Goal: Task Accomplishment & Management: Manage account settings

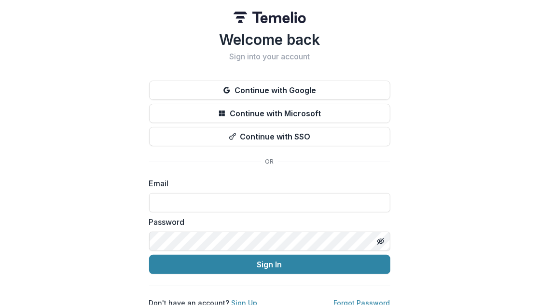
scroll to position [10, 0]
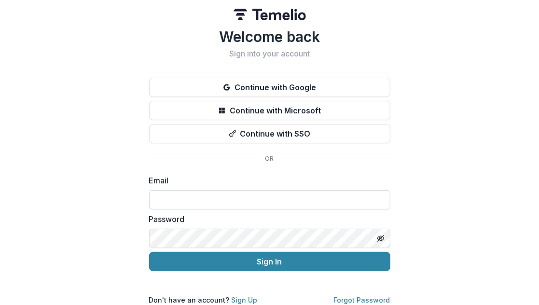
click at [228, 190] on input at bounding box center [269, 199] width 241 height 19
type input "**********"
click at [368, 296] on link "Forgot Password" at bounding box center [362, 300] width 56 height 8
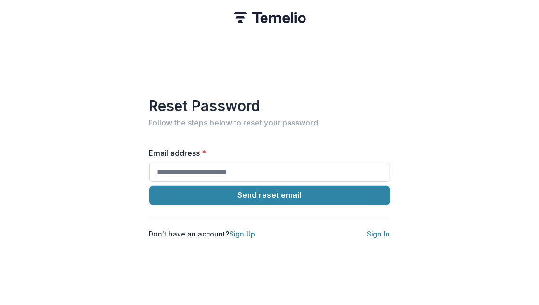
click at [217, 171] on input "Email address *" at bounding box center [269, 172] width 241 height 19
type input "**********"
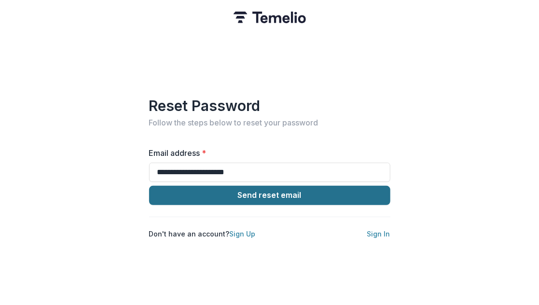
click at [230, 191] on button "Send reset email" at bounding box center [269, 195] width 241 height 19
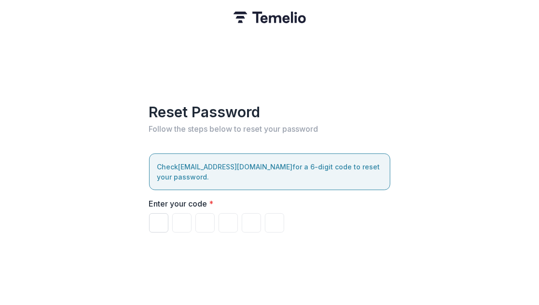
click at [155, 214] on input "Please enter your pin code" at bounding box center [158, 222] width 19 height 19
type input "*"
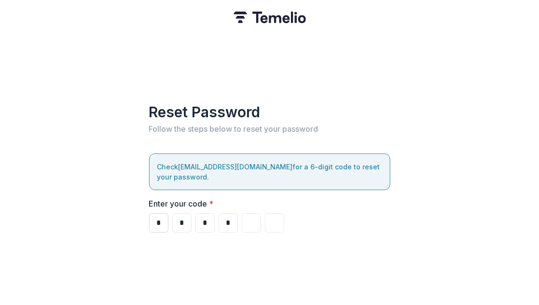
type input "*"
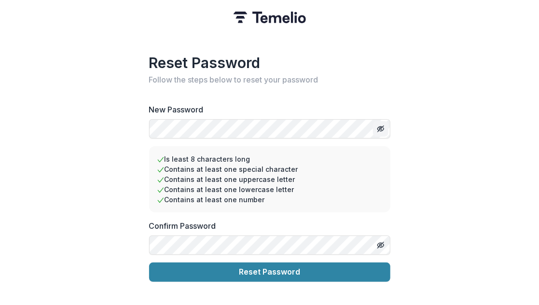
click at [380, 126] on line "Toggle password visibility" at bounding box center [380, 129] width 6 height 6
click at [386, 238] on button "Toggle password visibility" at bounding box center [380, 244] width 15 height 15
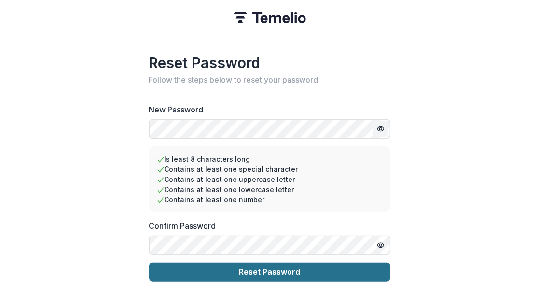
click at [299, 264] on button "Reset Password" at bounding box center [269, 271] width 241 height 19
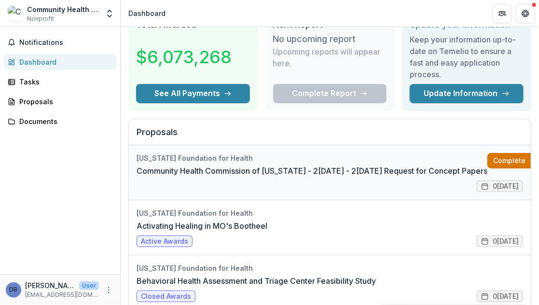
click at [487, 158] on link "Complete" at bounding box center [514, 160] width 55 height 15
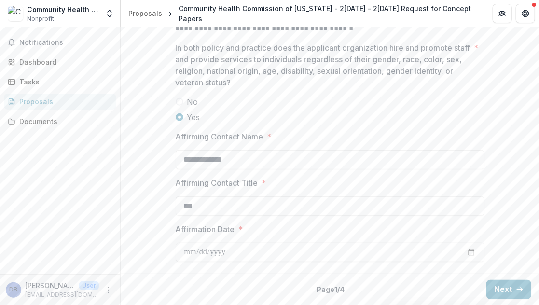
scroll to position [1563, 0]
click at [494, 288] on button "Next" at bounding box center [508, 289] width 45 height 19
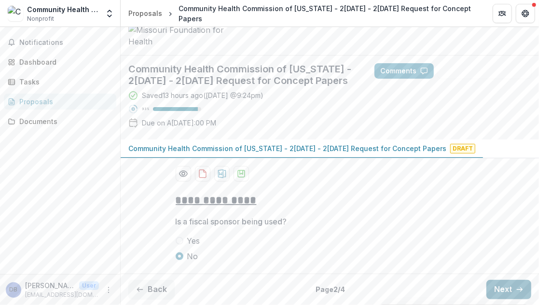
scroll to position [103, 0]
